Goal: Information Seeking & Learning: Learn about a topic

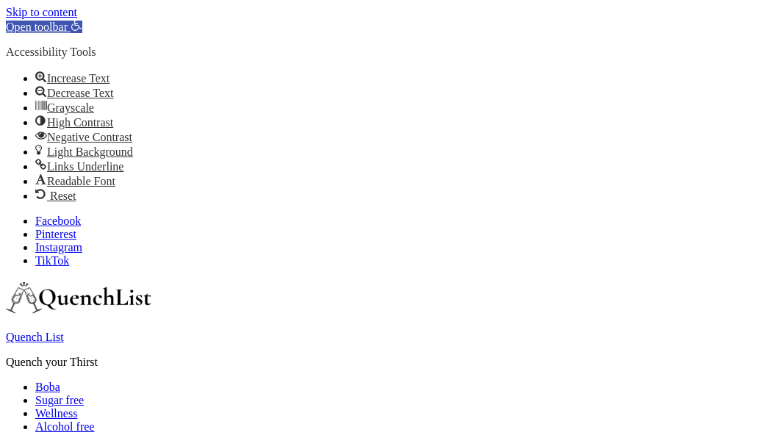
click at [65, 15] on link "Skip to content" at bounding box center [41, 12] width 71 height 12
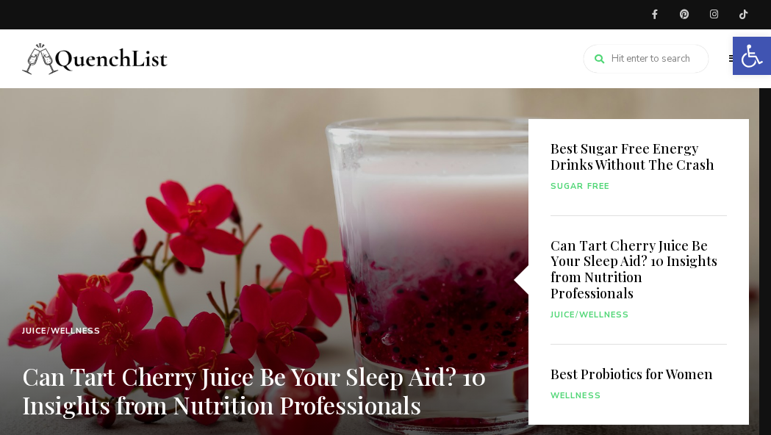
scroll to position [0, 1]
click at [76, 88] on img at bounding box center [95, 58] width 147 height 59
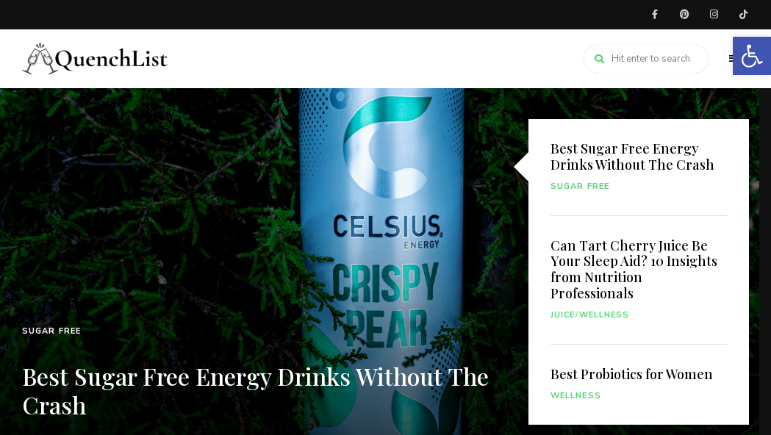
click at [76, 88] on img at bounding box center [95, 58] width 147 height 59
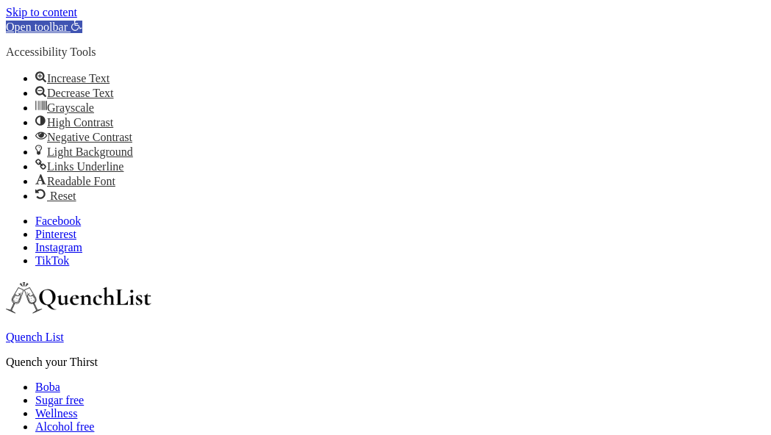
click at [48, 29] on span "Open toolbar" at bounding box center [37, 27] width 62 height 12
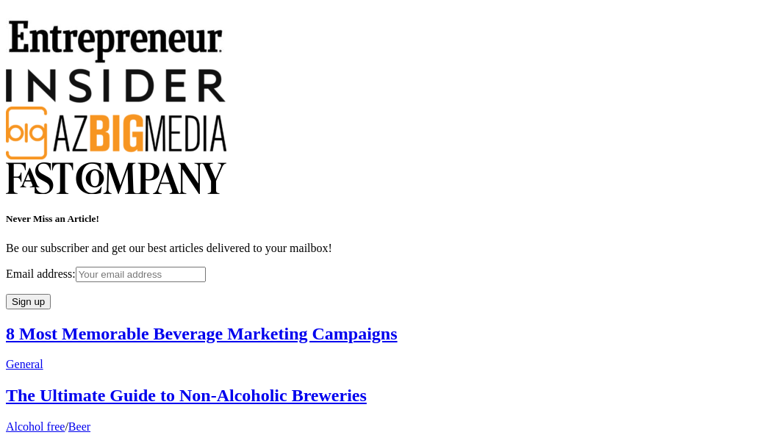
scroll to position [1377, 0]
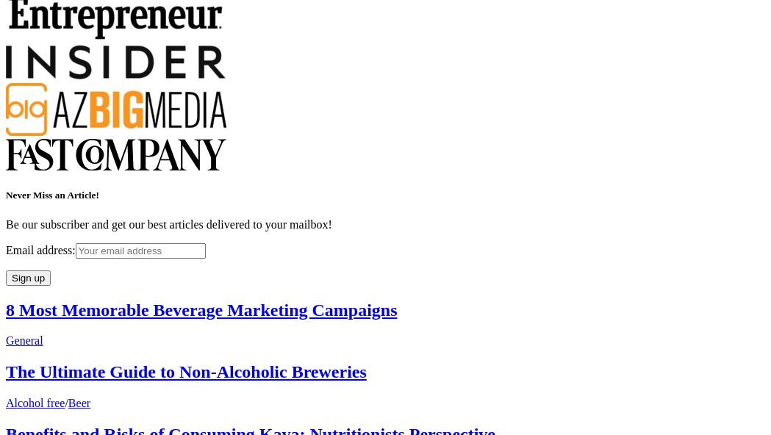
click at [229, 312] on link "8 Most Memorable Beverage Marketing Campaigns" at bounding box center [202, 310] width 392 height 19
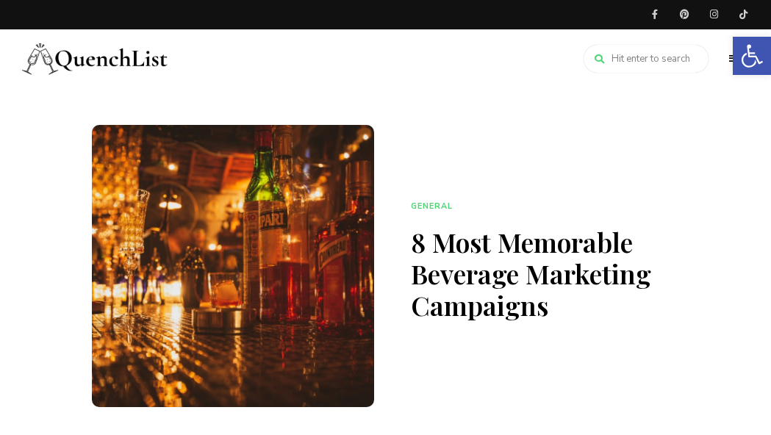
click at [153, 62] on img at bounding box center [95, 58] width 147 height 59
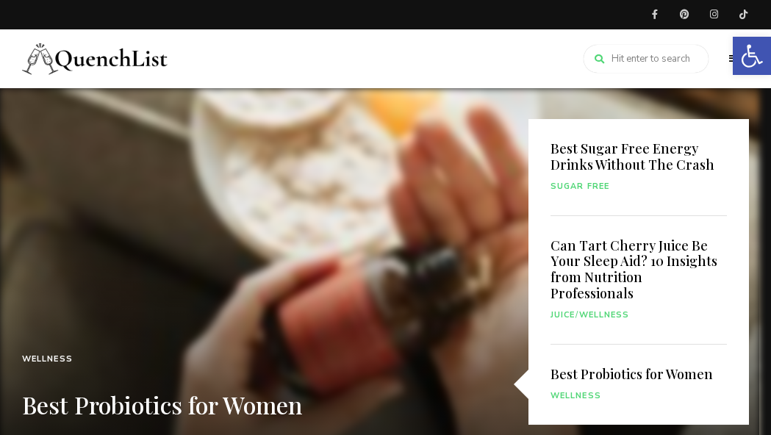
drag, startPoint x: 29, startPoint y: 215, endPoint x: 102, endPoint y: 268, distance: 89.5
click at [102, 88] on header "Facebook Pinterest Instagram TikTok Quench List Quench your Thirst Boba Sugar f…" at bounding box center [385, 44] width 771 height 88
